Goal: Transaction & Acquisition: Purchase product/service

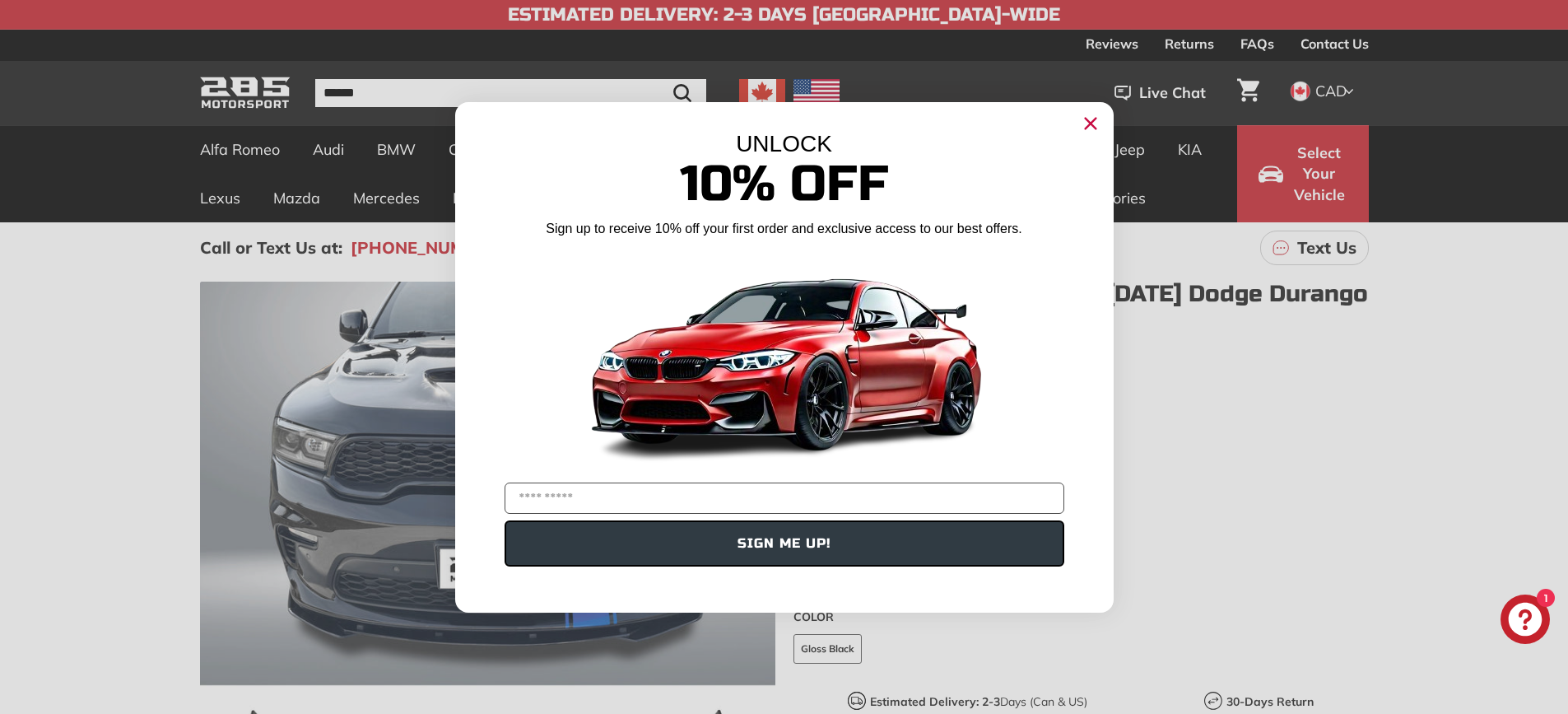
click at [1088, 123] on circle "Close dialog" at bounding box center [1090, 123] width 25 height 25
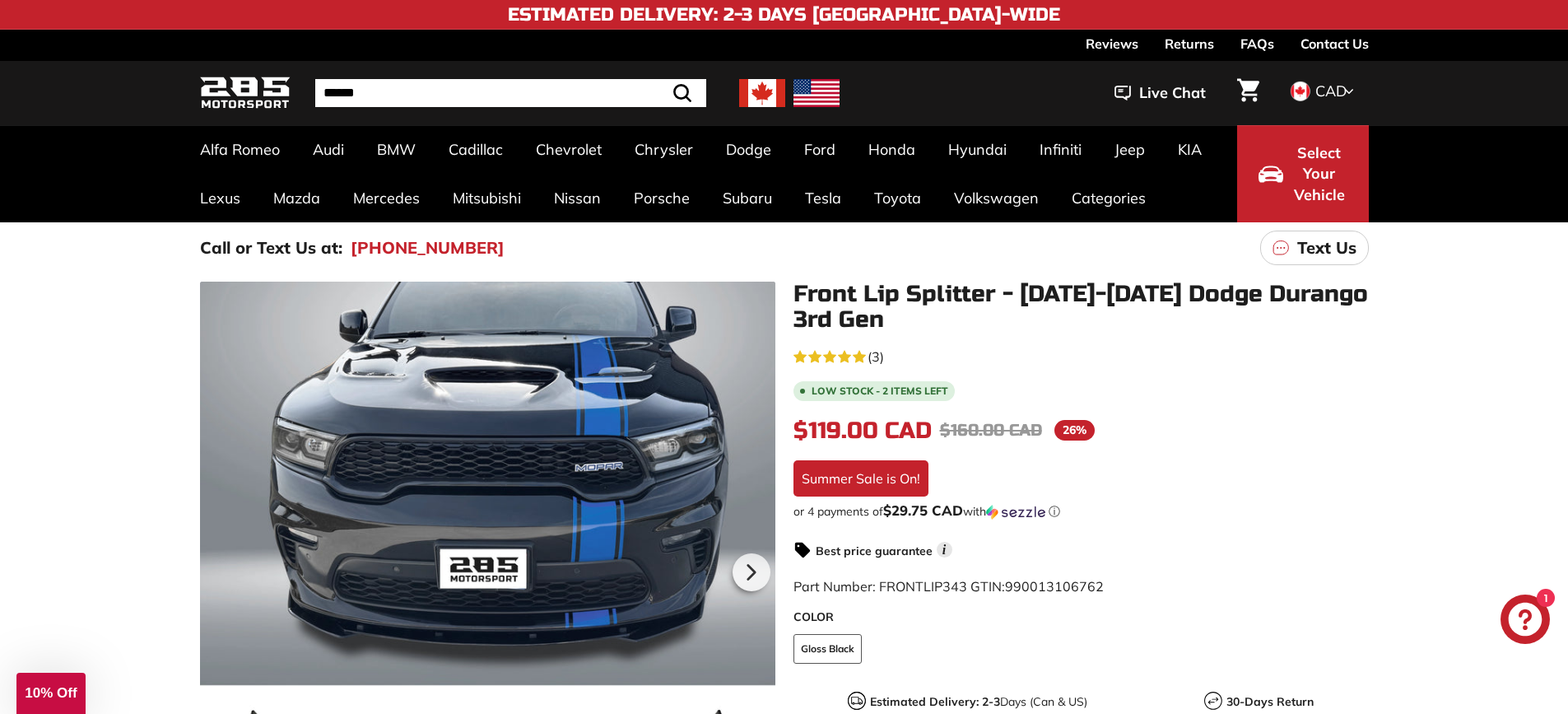
click at [747, 91] on img at bounding box center [762, 92] width 46 height 28
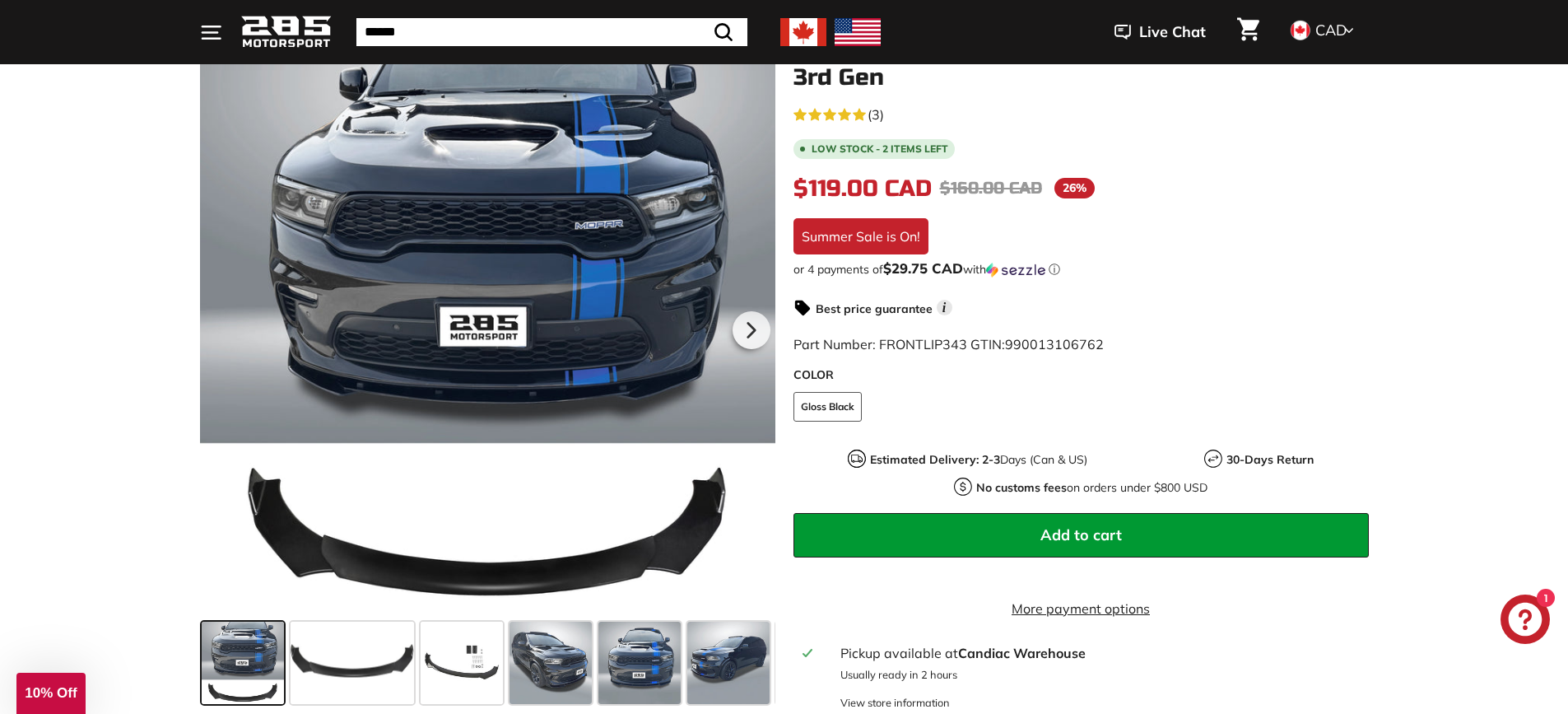
scroll to position [247, 0]
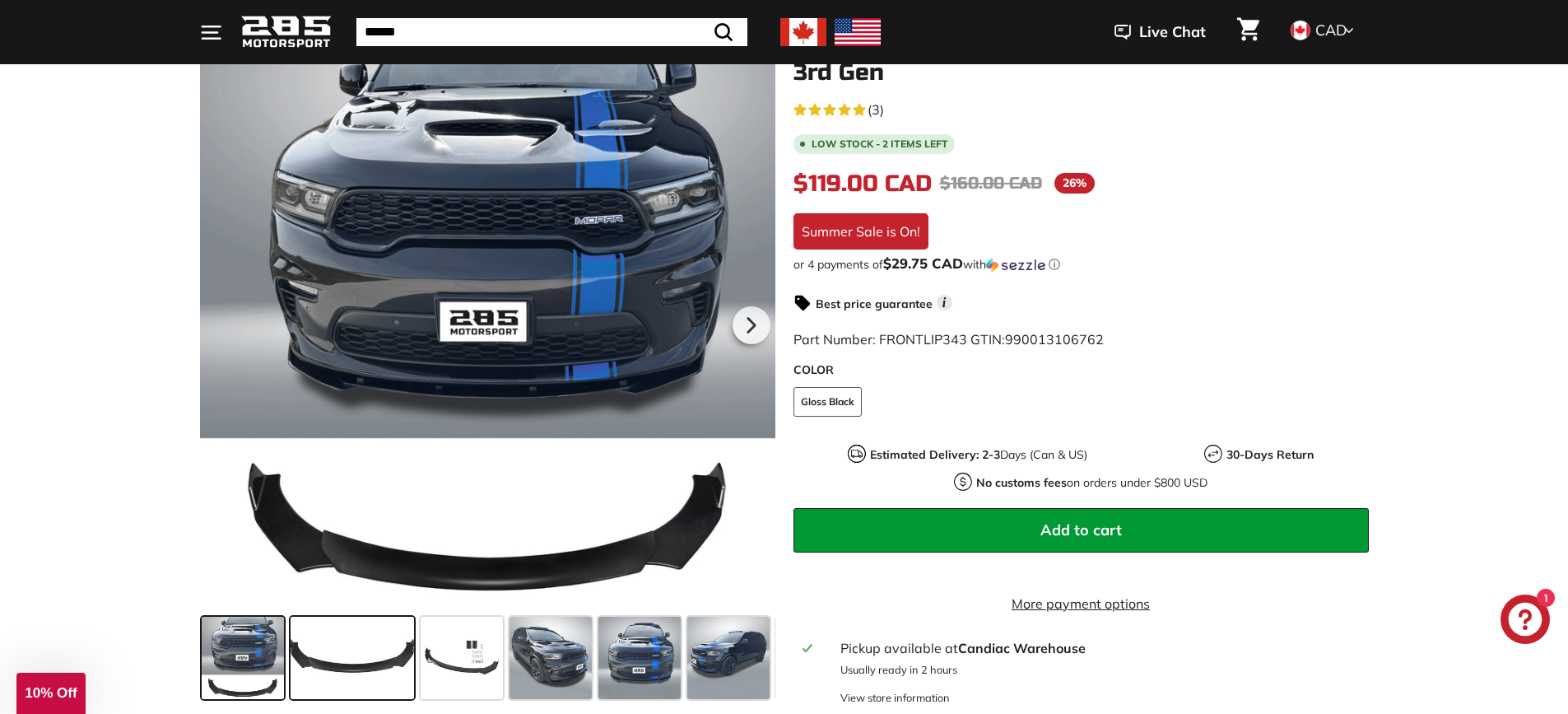
click at [347, 657] on span at bounding box center [353, 658] width 124 height 83
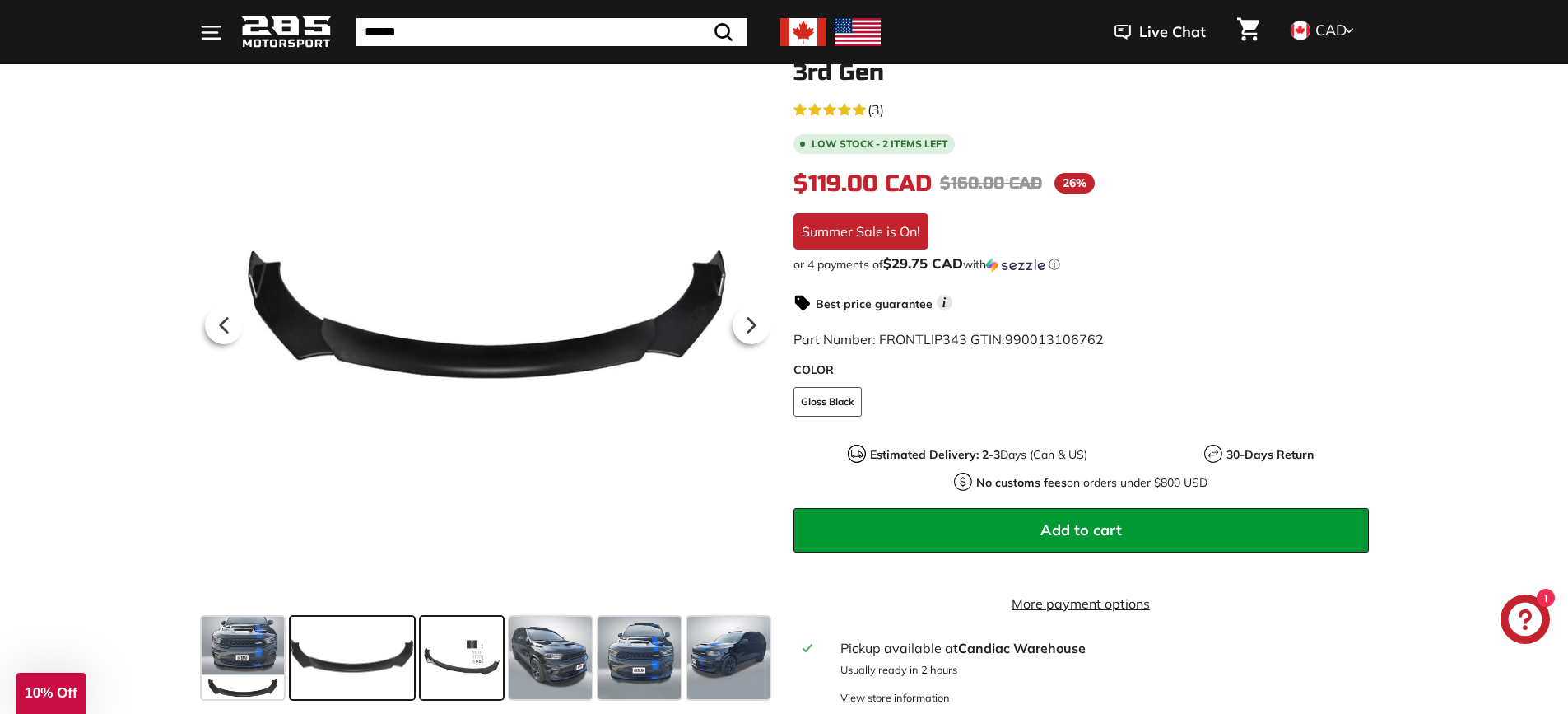
click at [472, 664] on span at bounding box center [462, 658] width 83 height 83
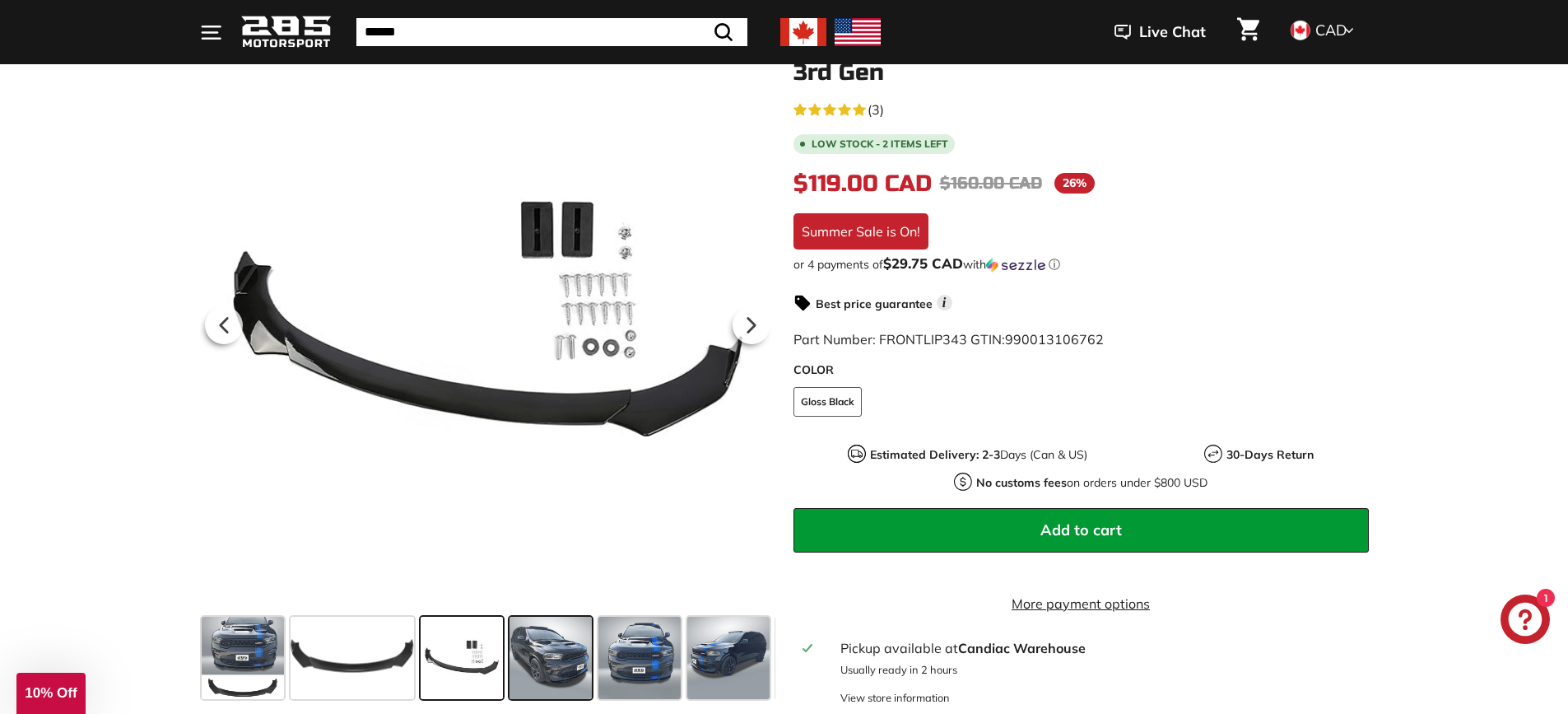
click at [551, 660] on span at bounding box center [550, 658] width 83 height 83
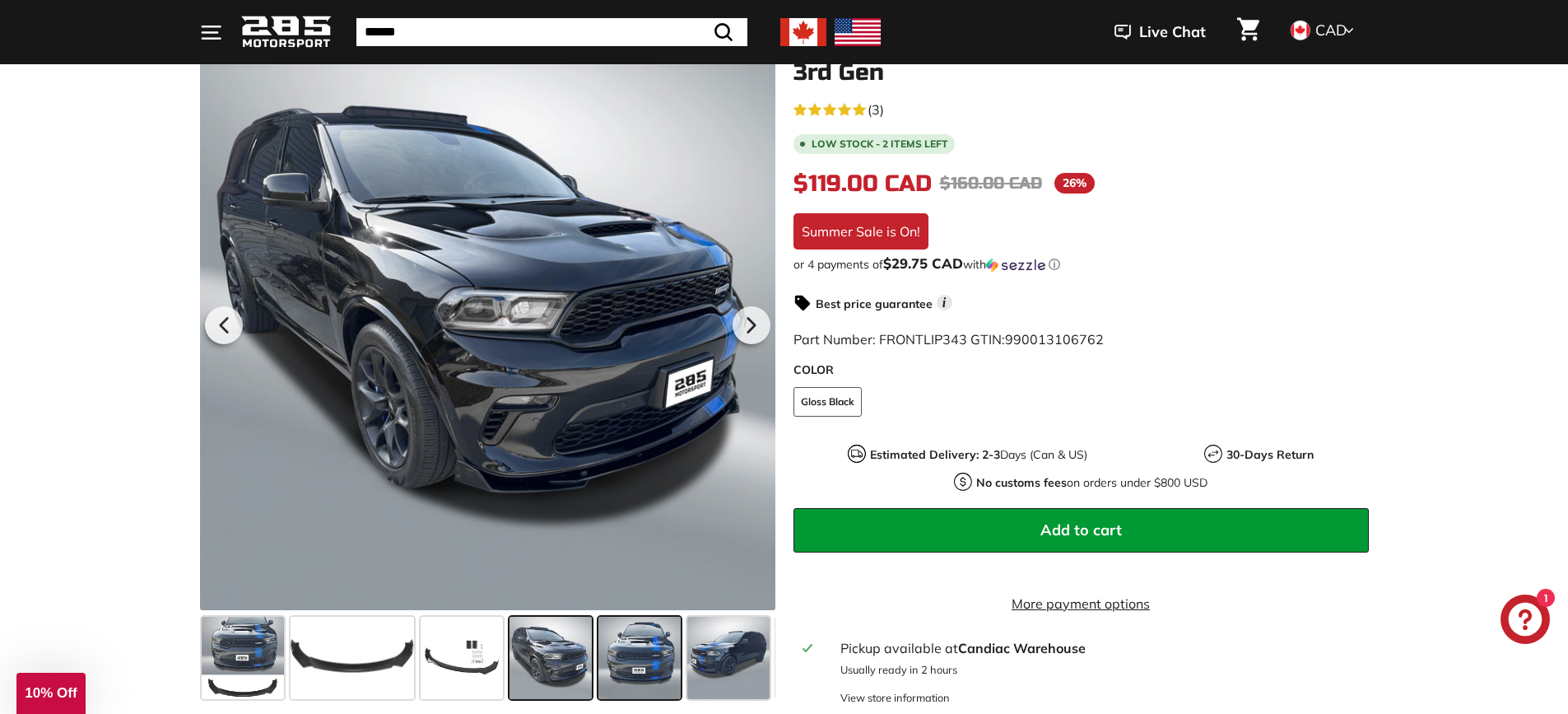
click at [621, 661] on span at bounding box center [640, 658] width 83 height 83
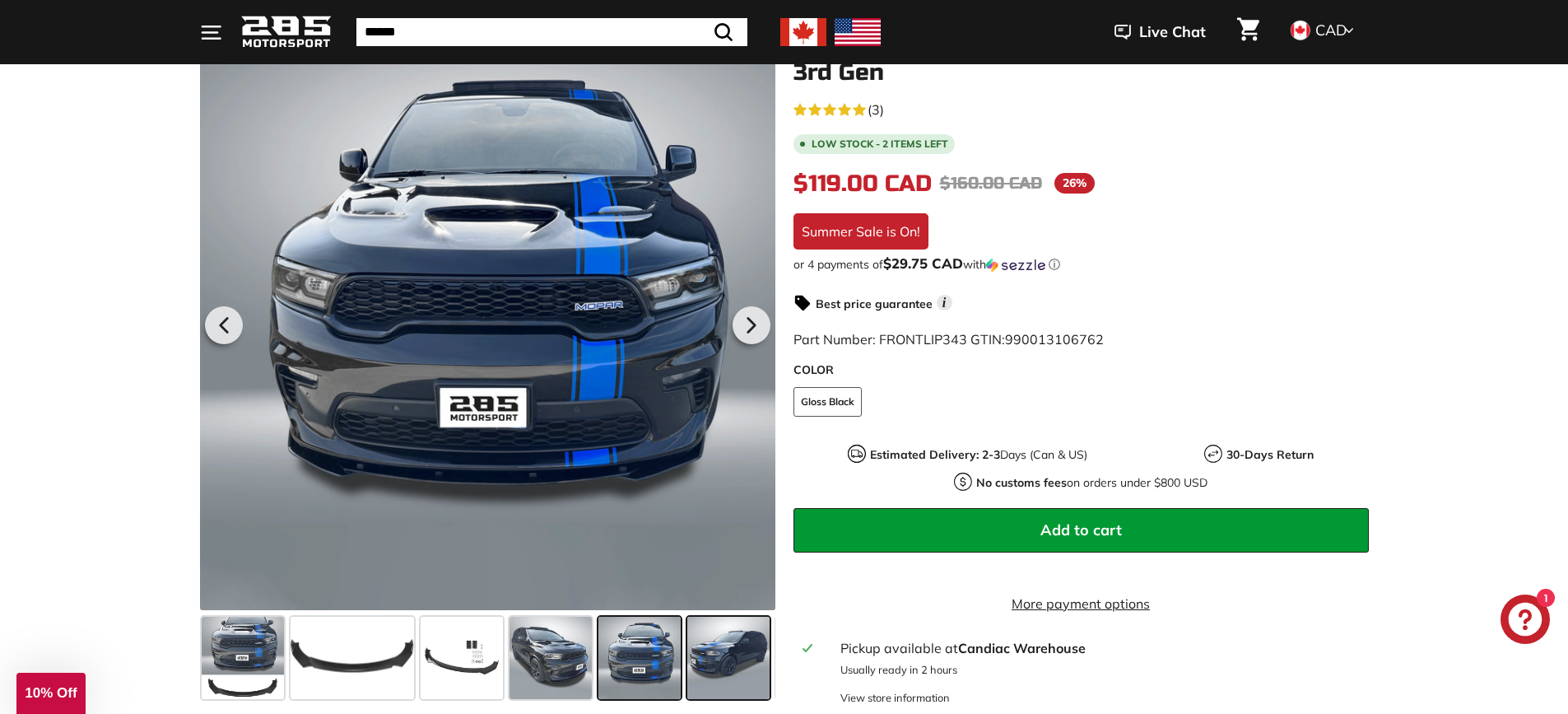
click at [716, 659] on span at bounding box center [728, 658] width 83 height 83
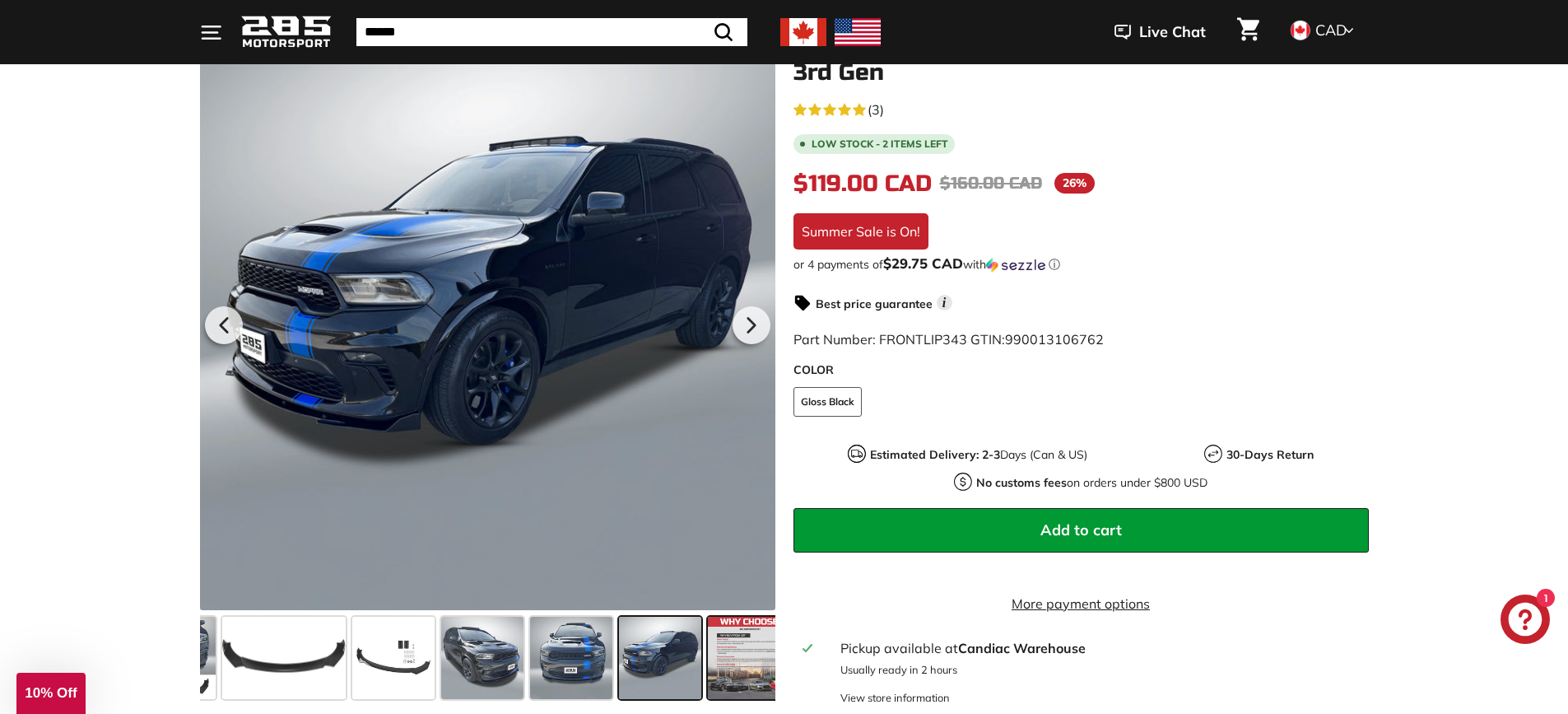
scroll to position [0, 86]
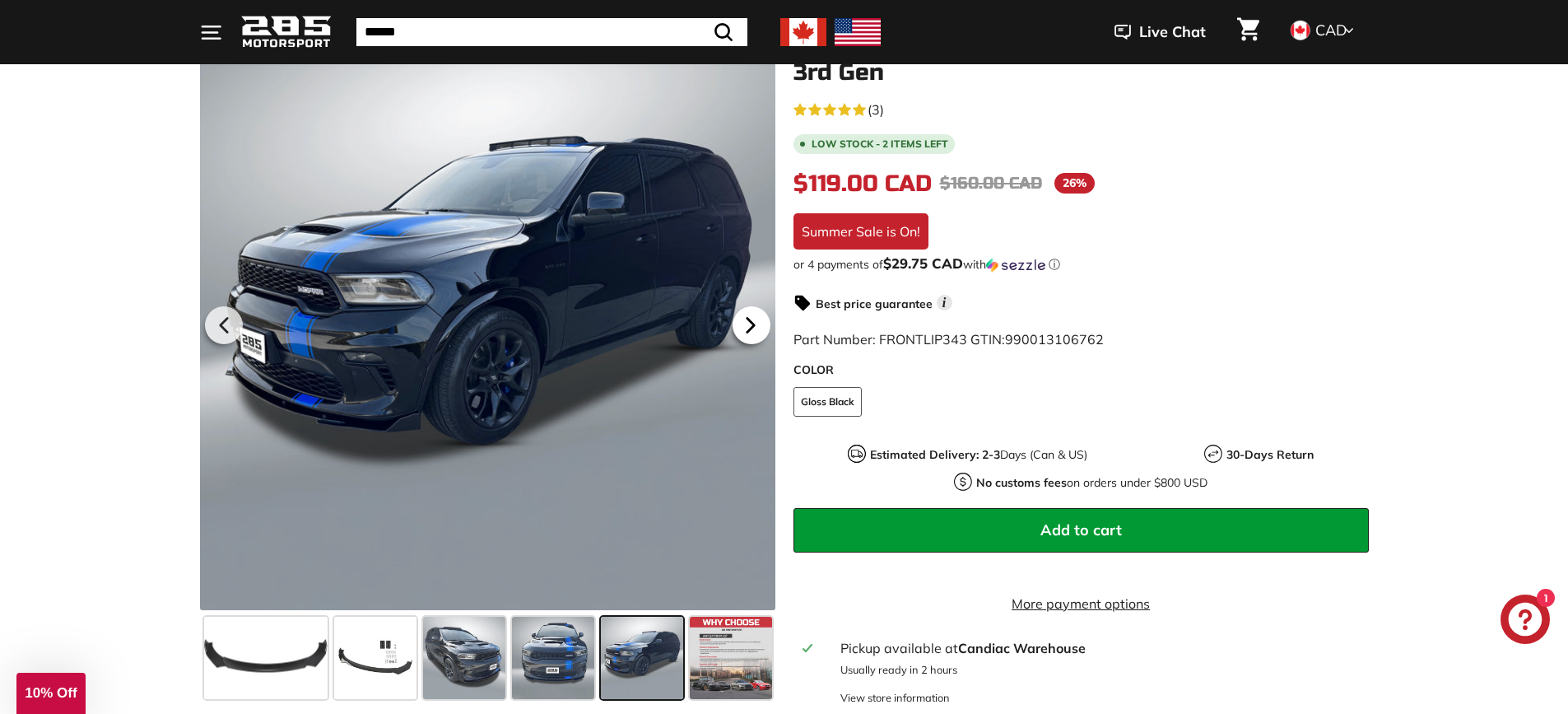
click at [746, 320] on icon at bounding box center [751, 325] width 38 height 38
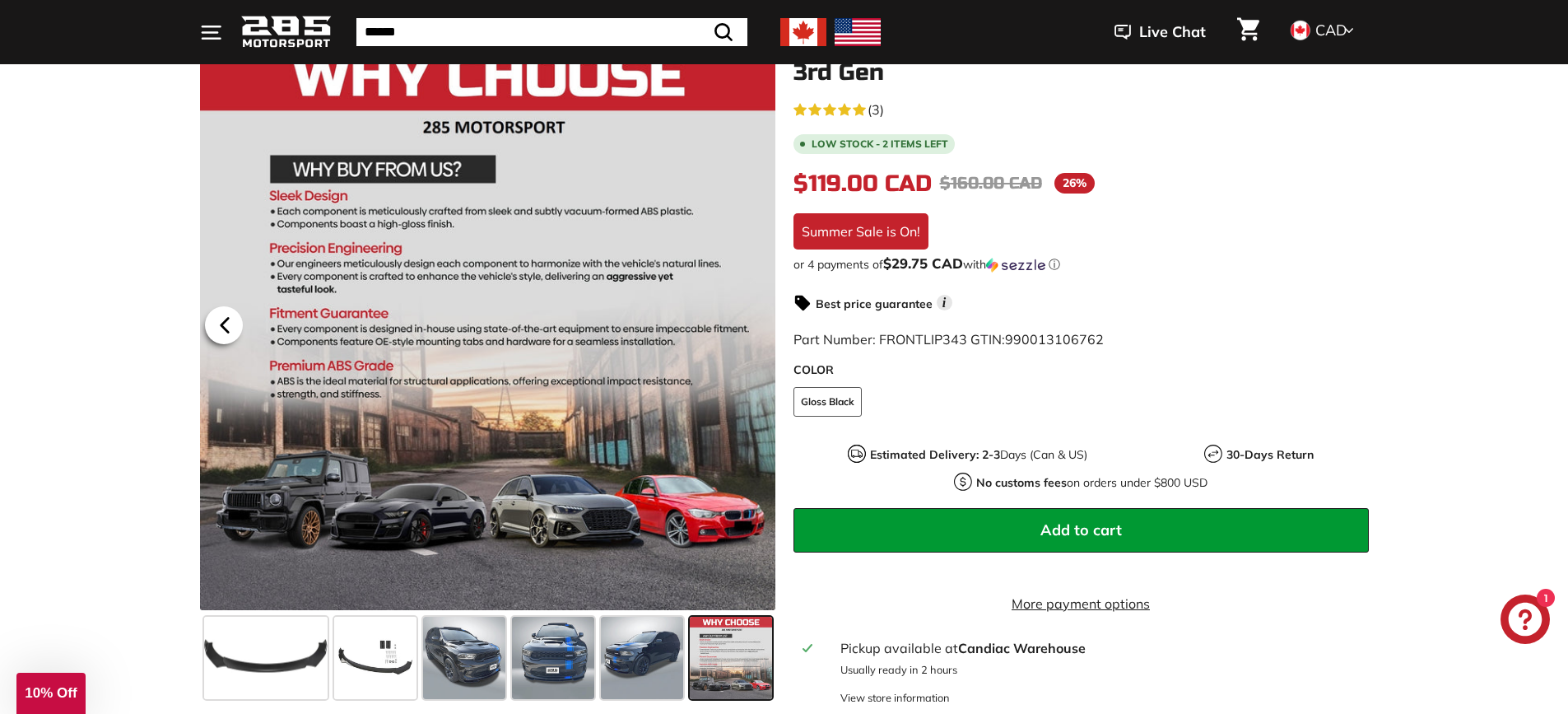
click at [227, 330] on icon at bounding box center [223, 324] width 7 height 14
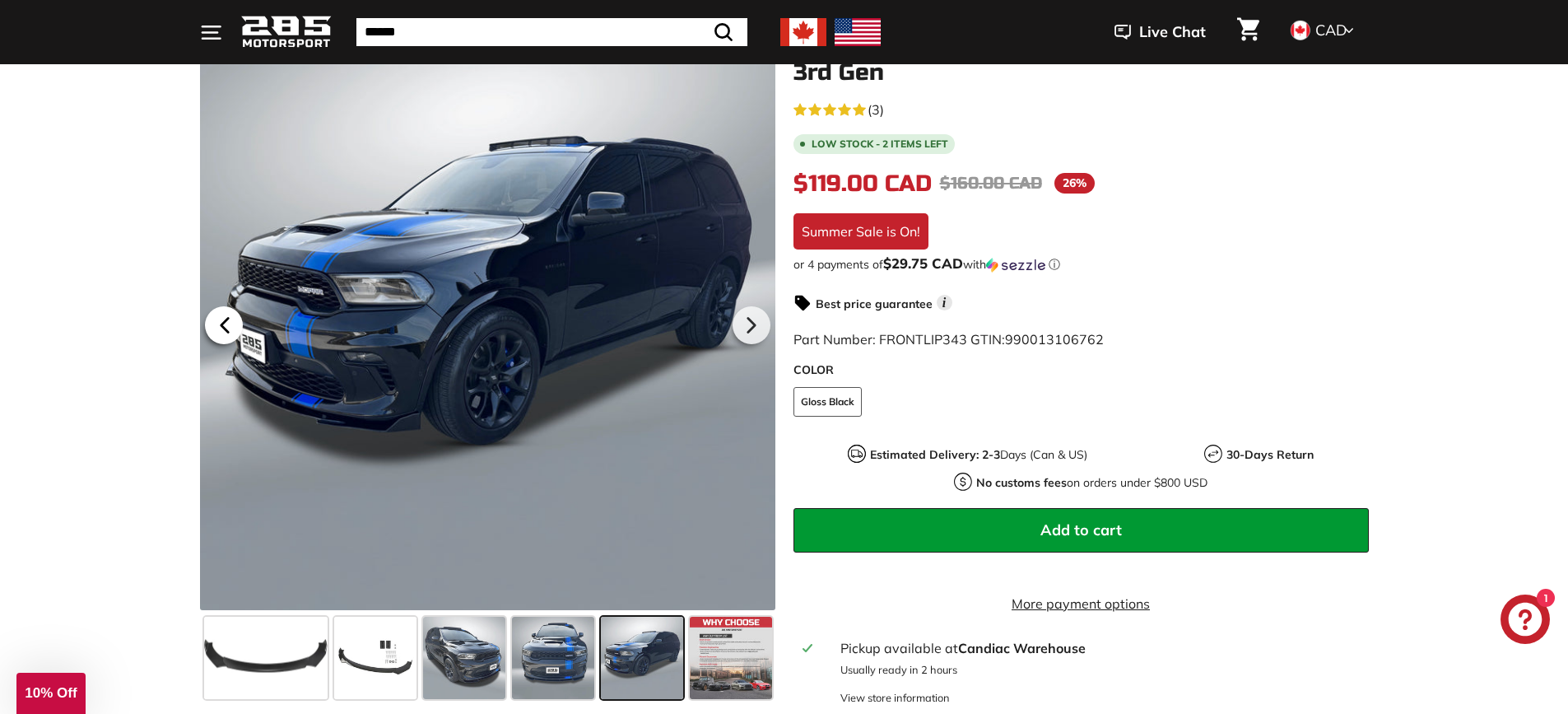
click at [227, 330] on icon at bounding box center [223, 324] width 7 height 14
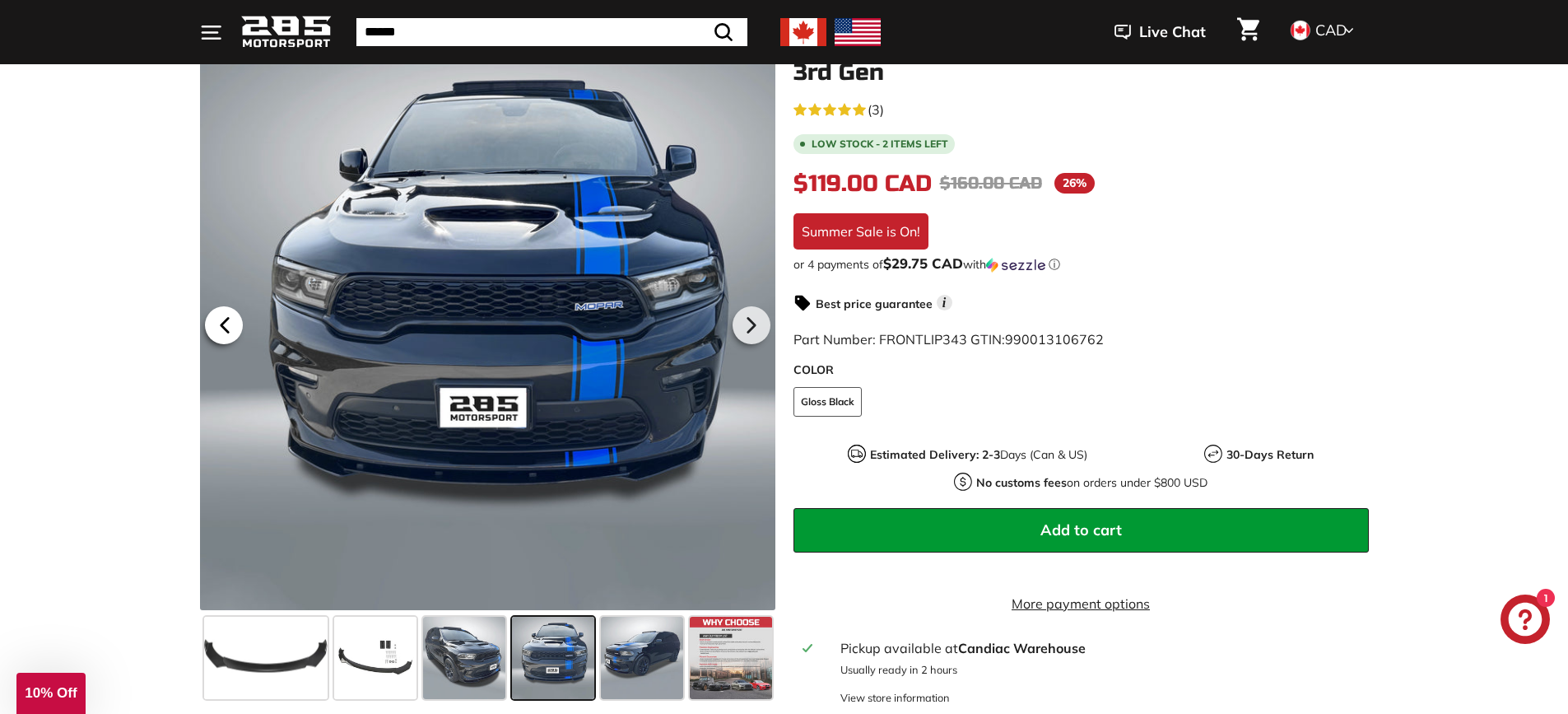
click at [227, 330] on icon at bounding box center [223, 324] width 7 height 14
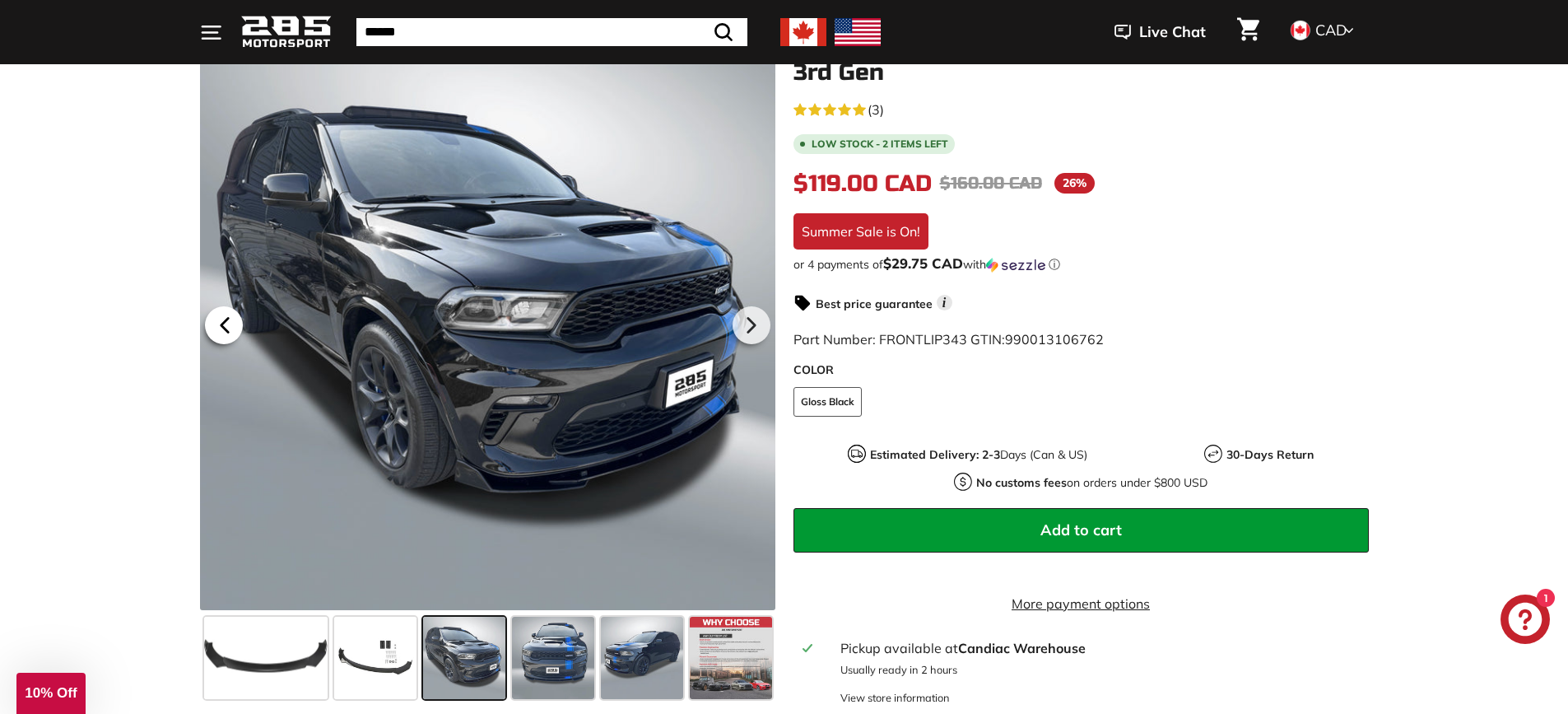
click at [227, 330] on icon at bounding box center [223, 324] width 7 height 14
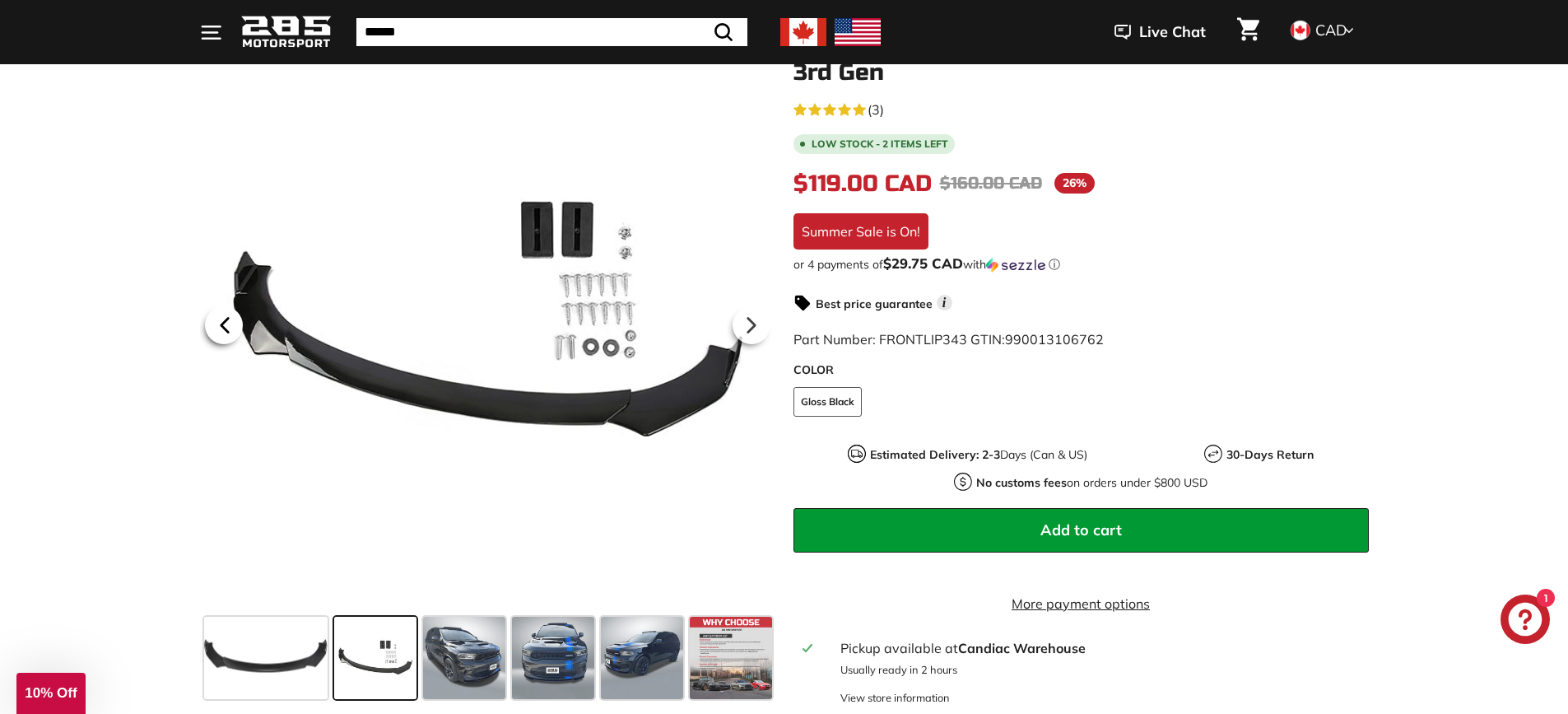
click at [227, 330] on icon at bounding box center [223, 324] width 7 height 14
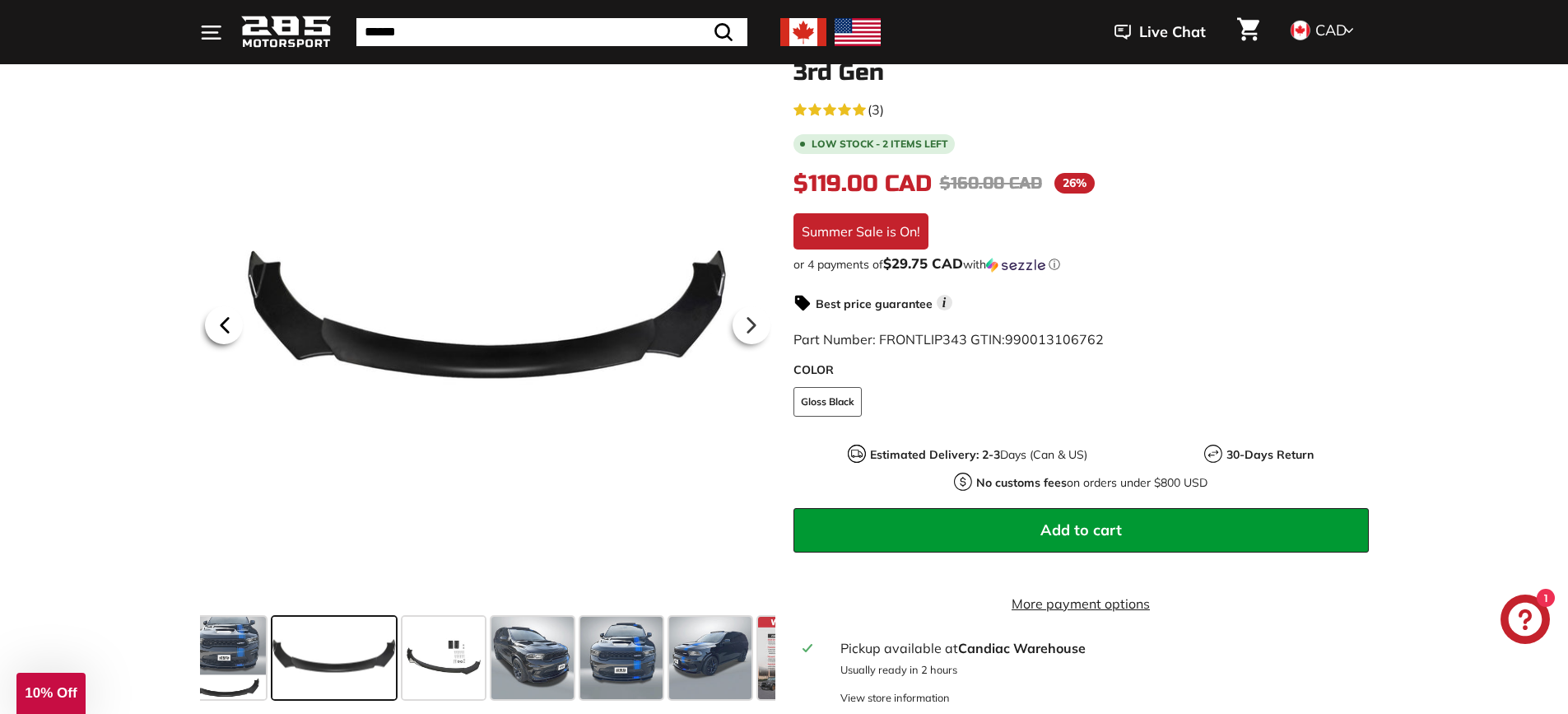
scroll to position [0, 0]
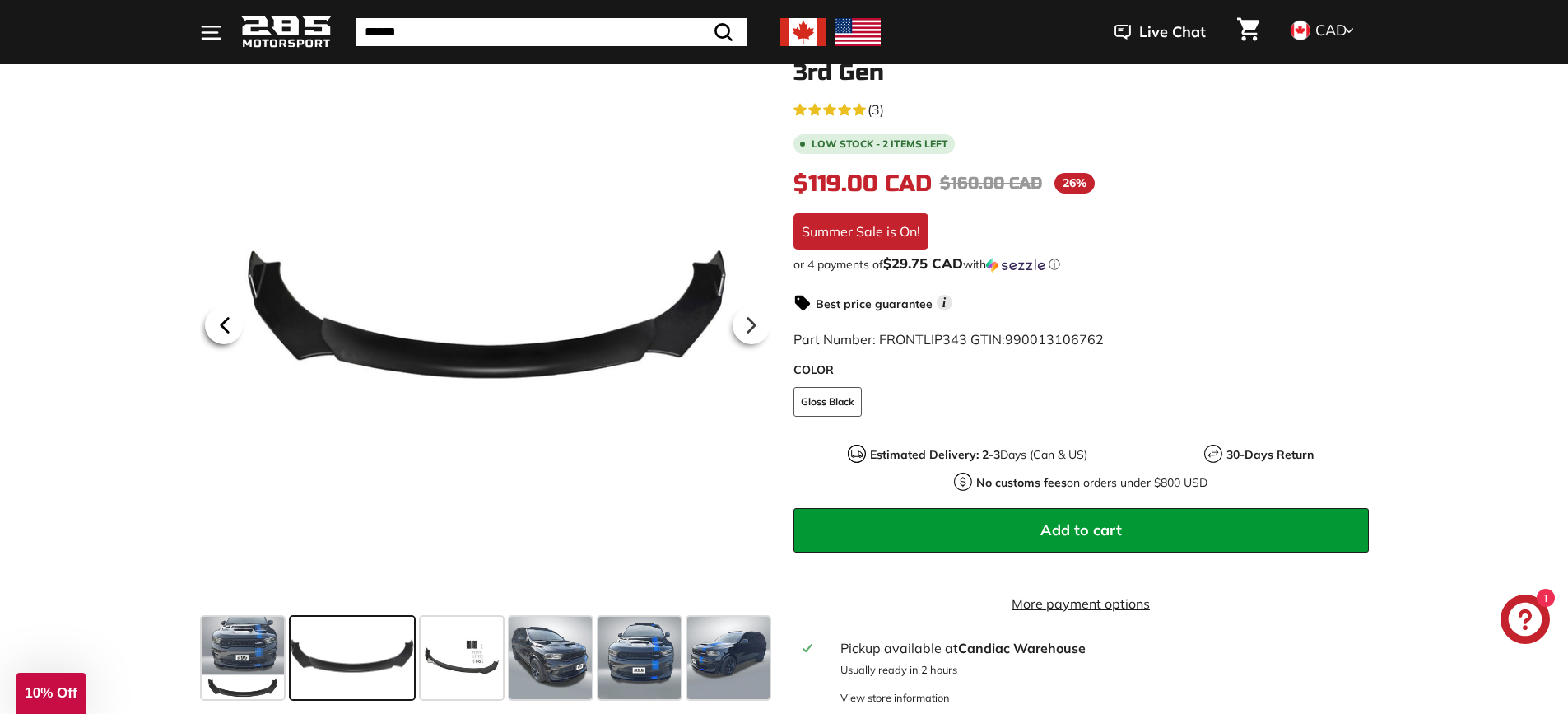
click at [227, 330] on icon at bounding box center [223, 324] width 7 height 14
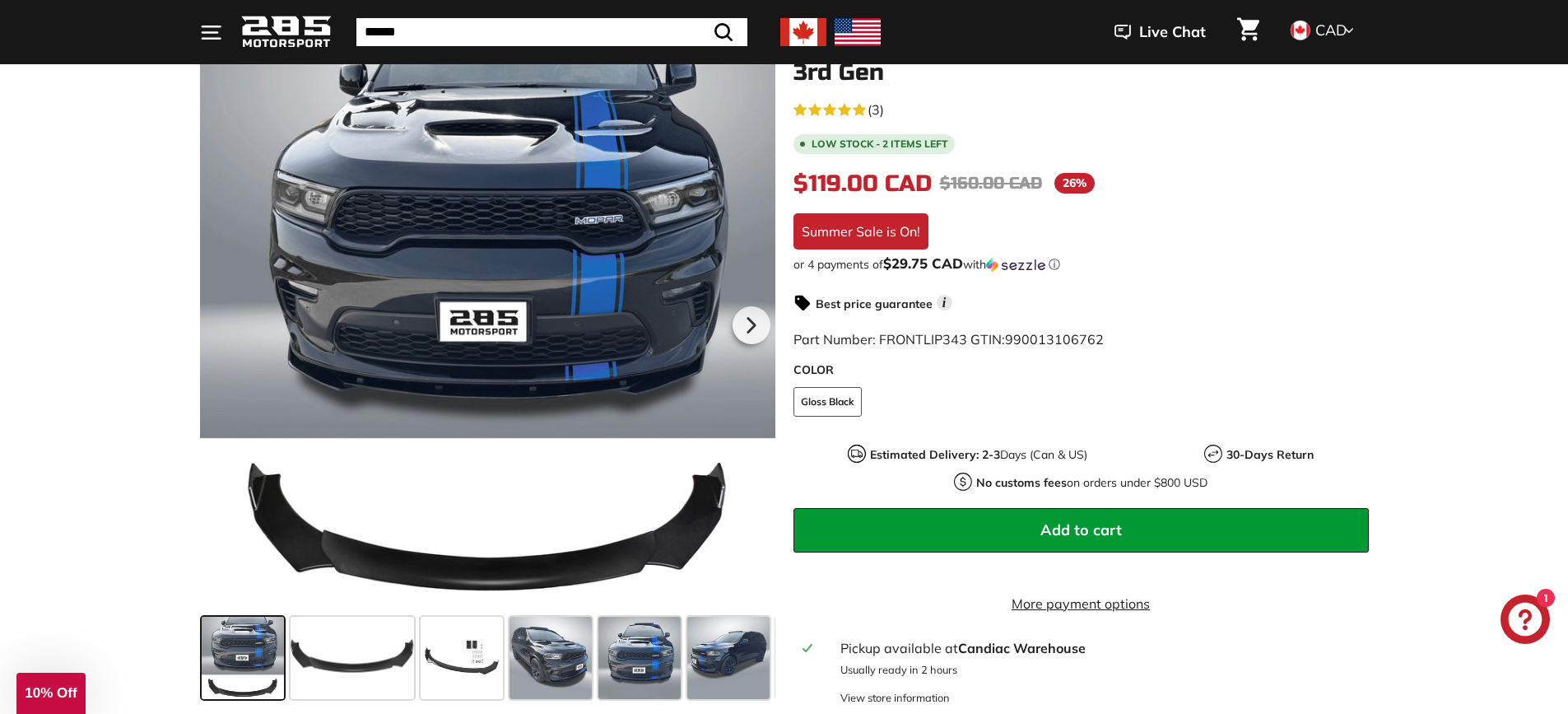
click at [227, 330] on div at bounding box center [487, 321] width 575 height 575
